Goal: Information Seeking & Learning: Learn about a topic

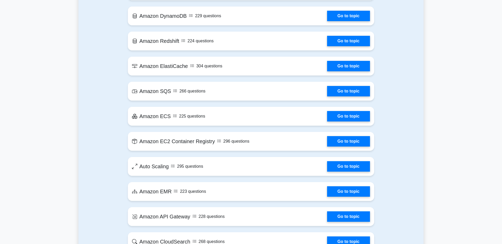
scroll to position [683, 0]
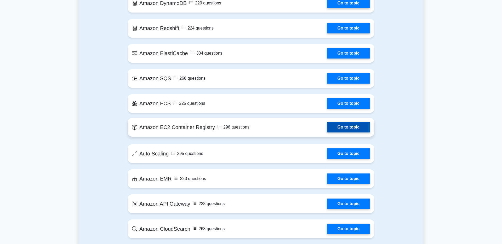
click at [328, 128] on link "Go to topic" at bounding box center [348, 127] width 43 height 10
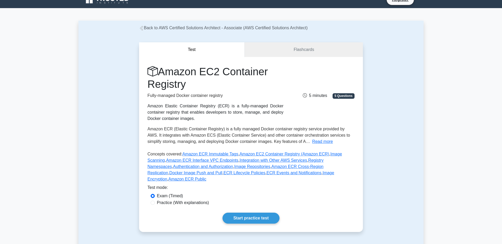
scroll to position [9, 0]
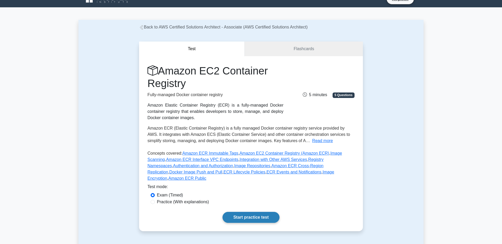
click at [254, 214] on link "Start practice test" at bounding box center [251, 217] width 57 height 11
